Goal: Information Seeking & Learning: Learn about a topic

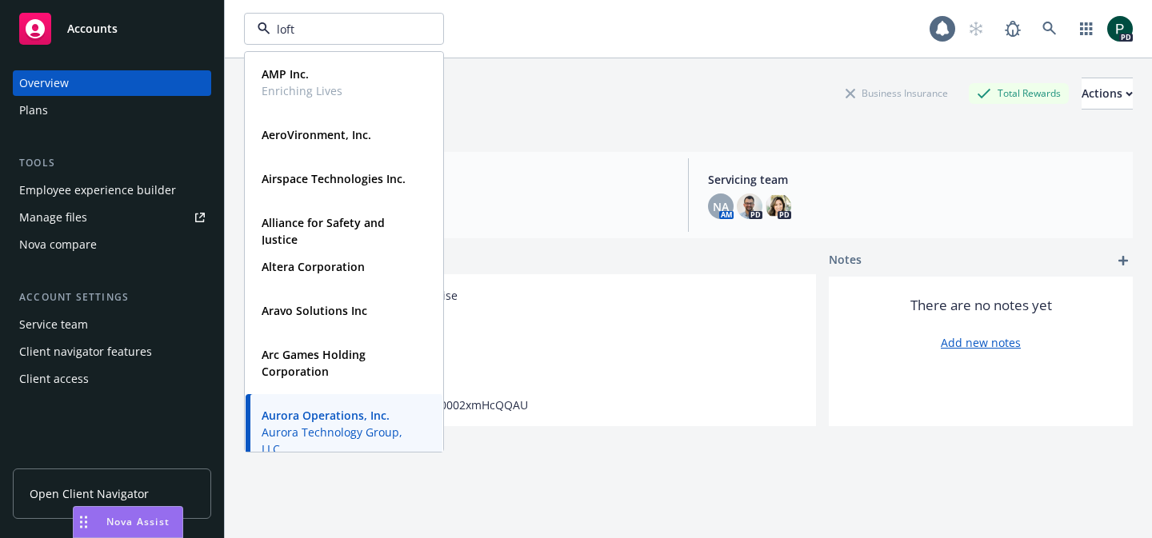
type input "loft"
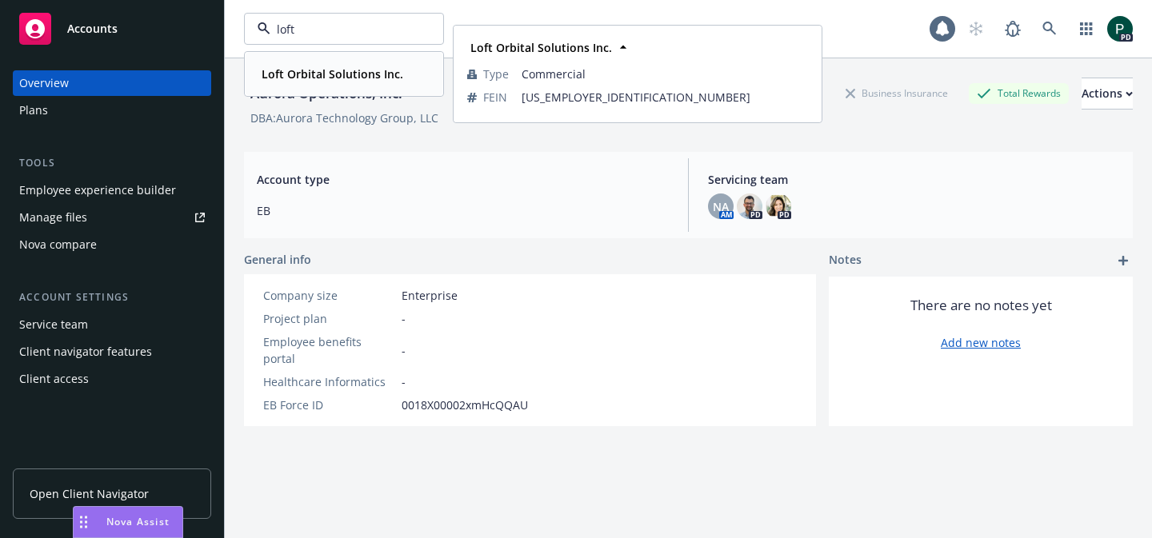
click at [356, 74] on strong "Loft Orbital Solutions Inc." at bounding box center [332, 73] width 142 height 15
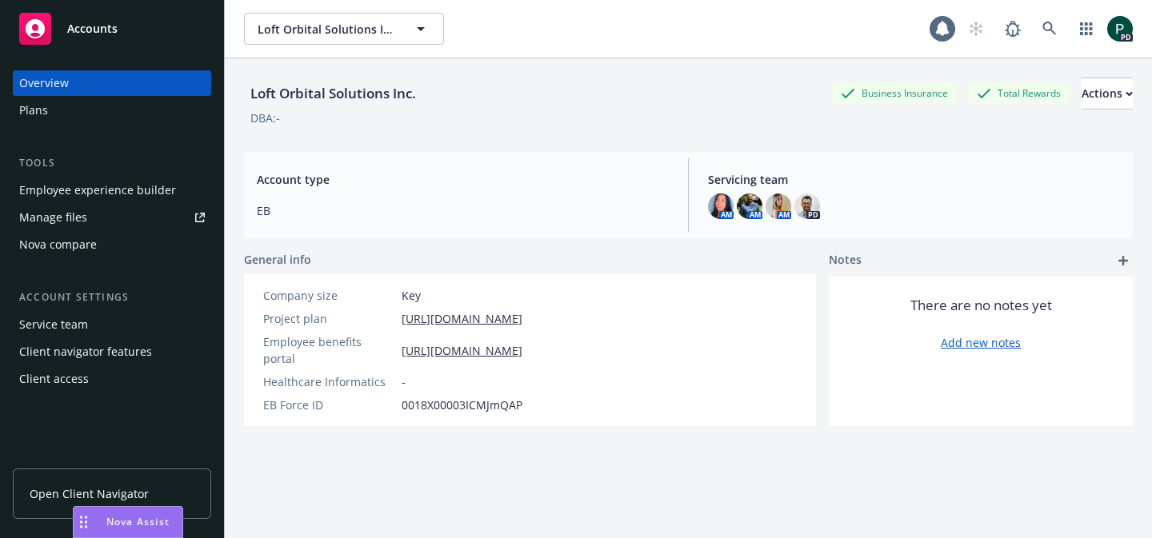
click at [87, 108] on div "Plans" at bounding box center [112, 111] width 186 height 26
